Goal: Task Accomplishment & Management: Use online tool/utility

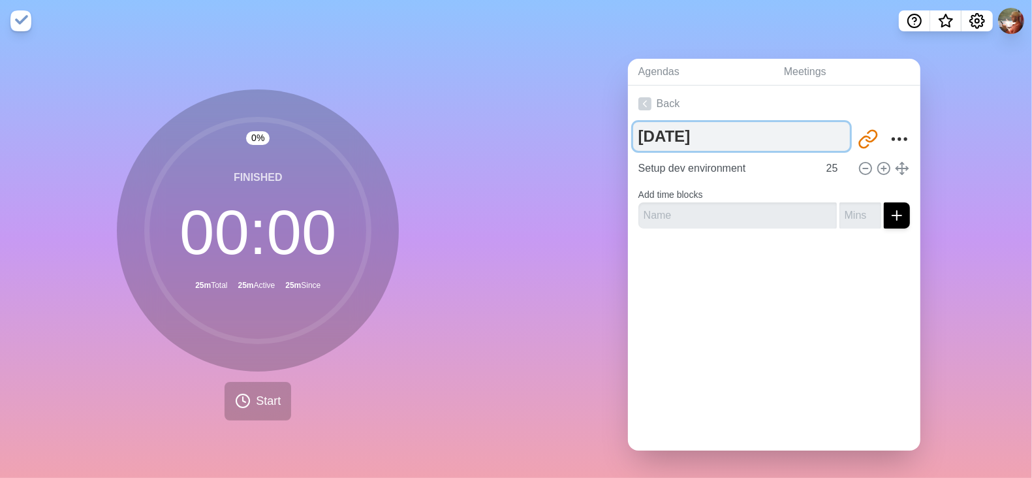
click at [709, 129] on textarea "[DATE]" at bounding box center [741, 136] width 217 height 29
type textarea "[DATE]"
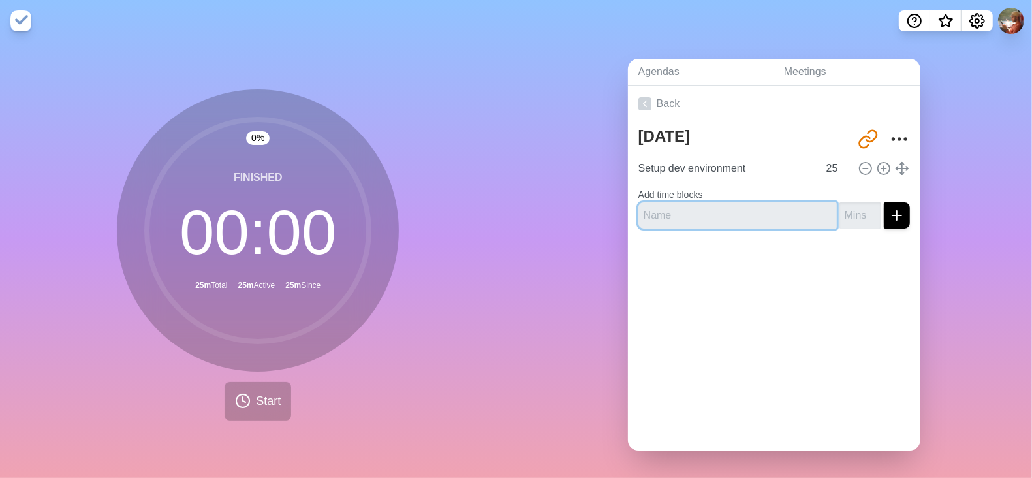
click at [674, 218] on input "text" at bounding box center [737, 215] width 198 height 26
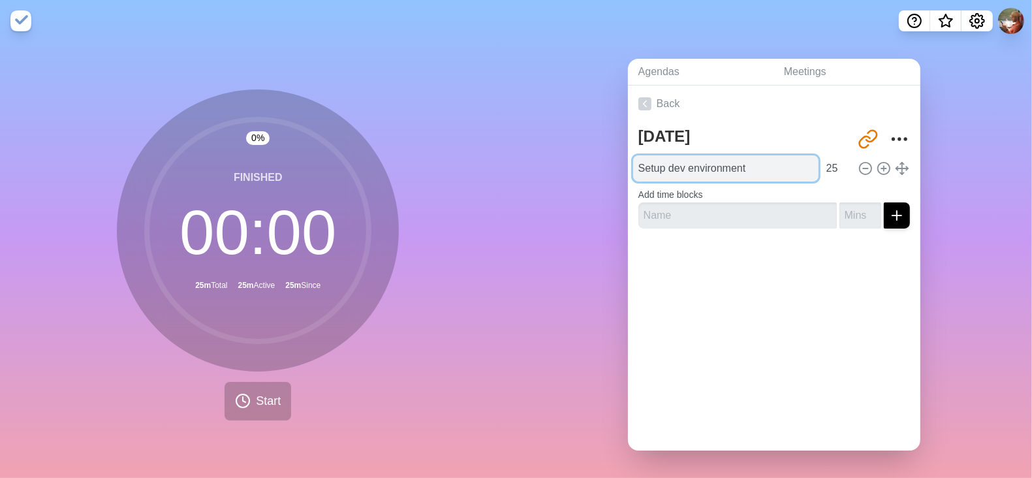
click at [696, 173] on input "Setup dev environment" at bounding box center [725, 168] width 185 height 26
type input "Get data loaded in notebooks"
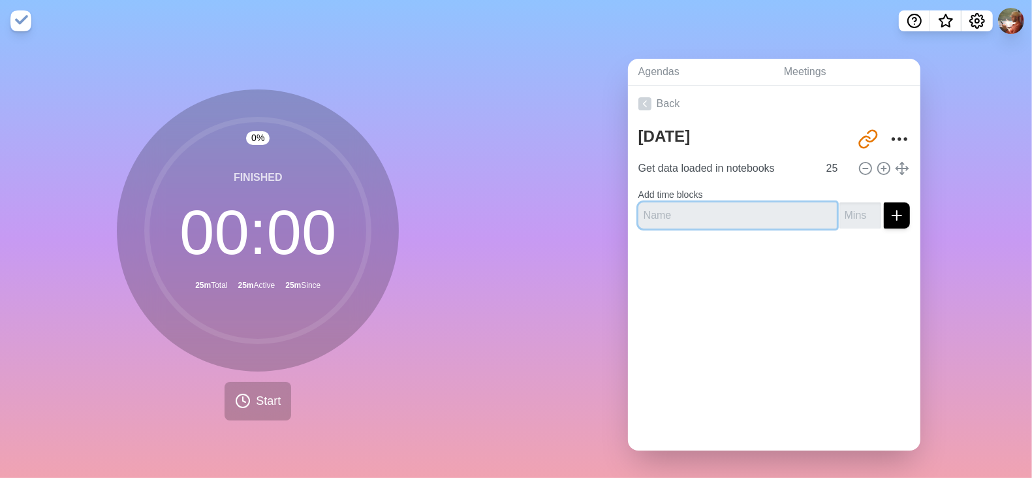
click at [716, 213] on input "text" at bounding box center [737, 215] width 198 height 26
type input "Eat"
click at [839, 218] on input "number" at bounding box center [860, 215] width 42 height 26
type input "10"
click at [883, 202] on button "submit" at bounding box center [896, 215] width 26 height 26
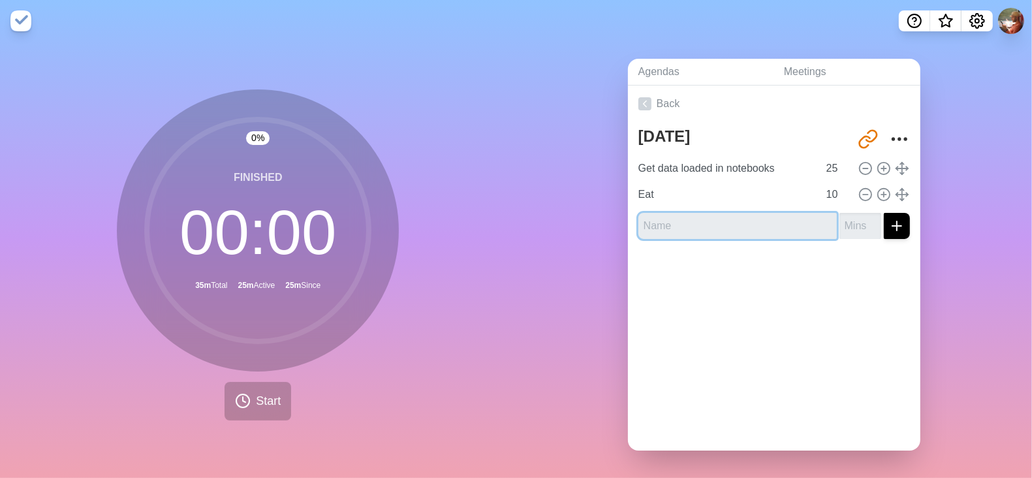
type input "s"
type input "2"
type input "Get plotting and aggregates done"
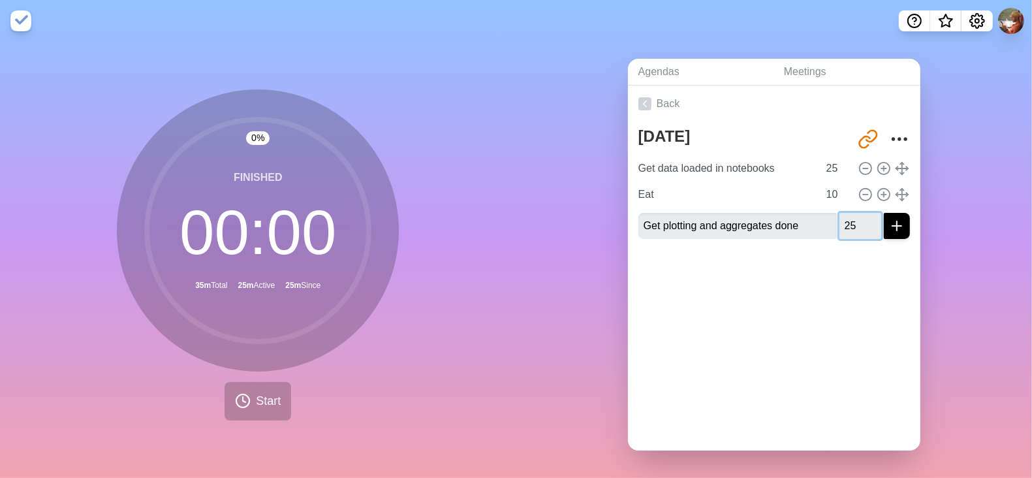
type input "25"
click at [883, 213] on button "submit" at bounding box center [896, 226] width 26 height 26
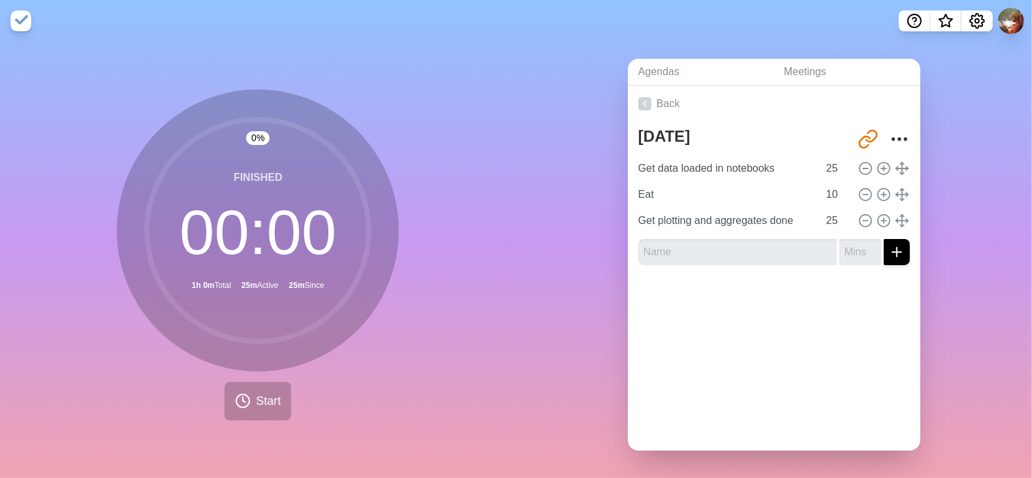
click at [821, 318] on div at bounding box center [774, 301] width 292 height 52
click at [258, 395] on span "Start" at bounding box center [268, 401] width 25 height 18
